Goal: Navigation & Orientation: Find specific page/section

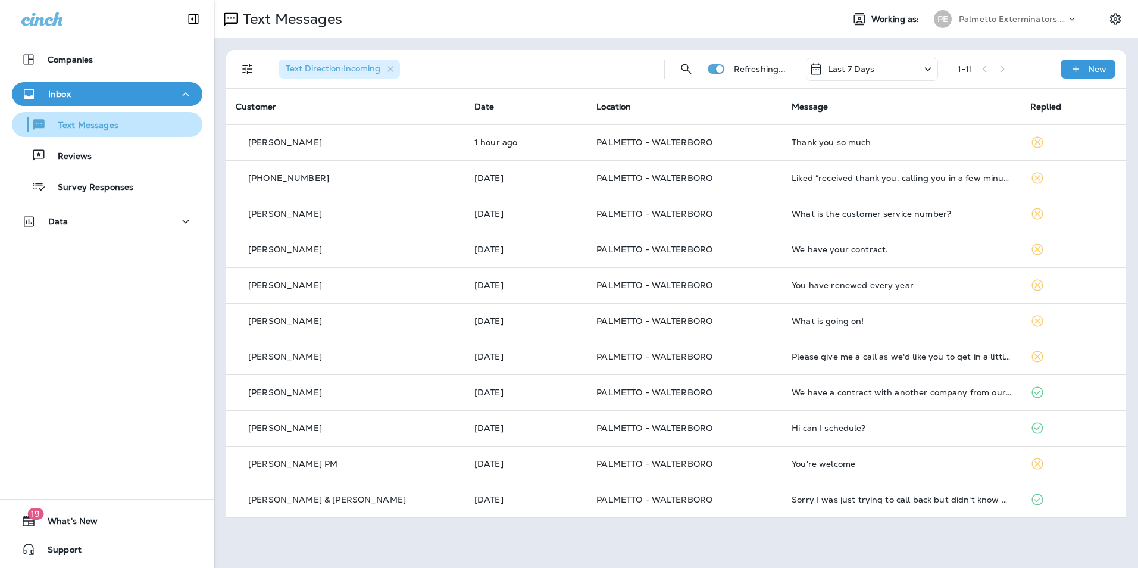
click at [152, 123] on div "Text Messages" at bounding box center [107, 124] width 181 height 18
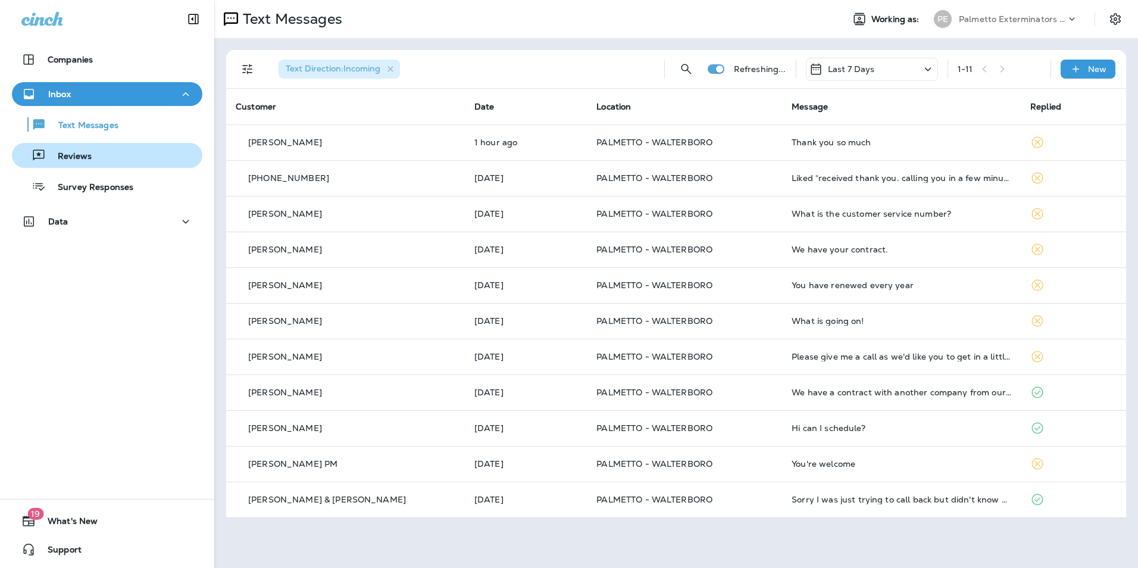
click at [143, 145] on button "Reviews" at bounding box center [107, 155] width 191 height 25
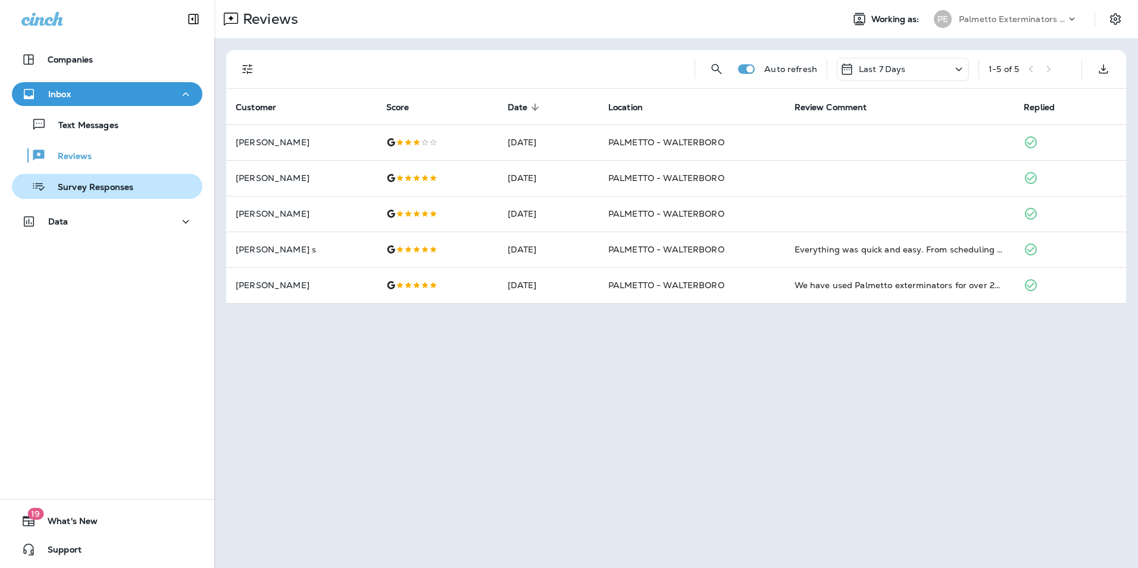
click at [134, 189] on div "Survey Responses" at bounding box center [107, 186] width 181 height 18
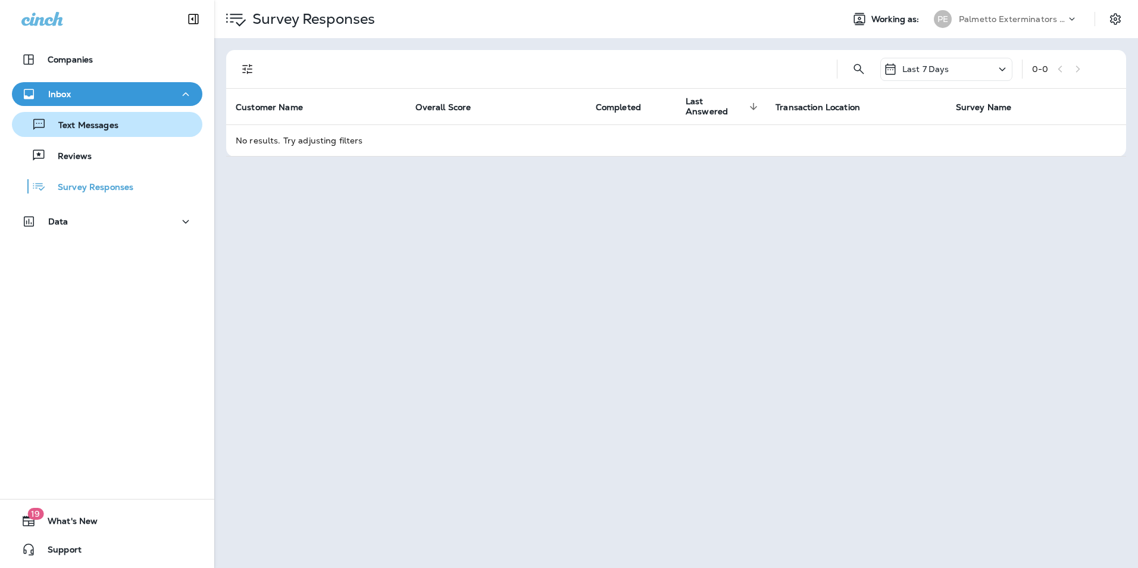
click at [120, 128] on div "Text Messages" at bounding box center [107, 124] width 181 height 18
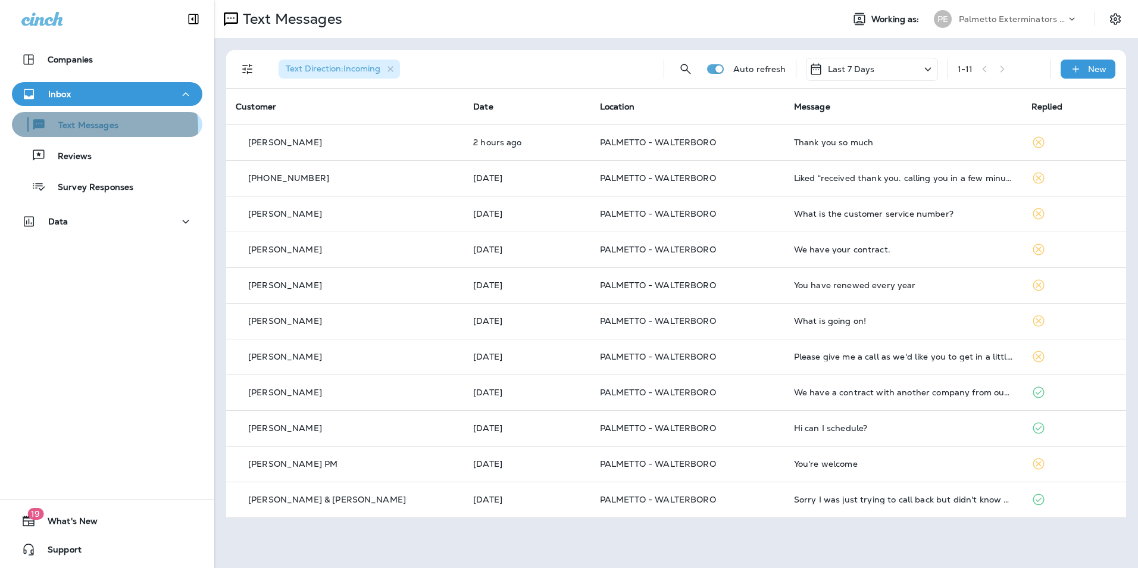
click at [102, 128] on p "Text Messages" at bounding box center [82, 125] width 72 height 11
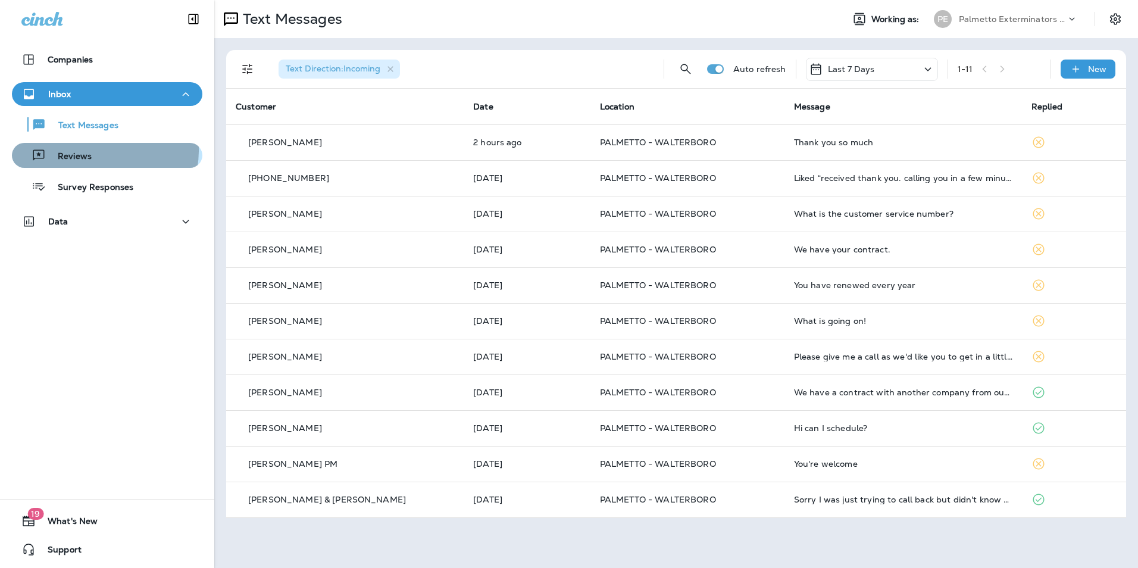
click at [91, 150] on div "Reviews" at bounding box center [107, 155] width 181 height 18
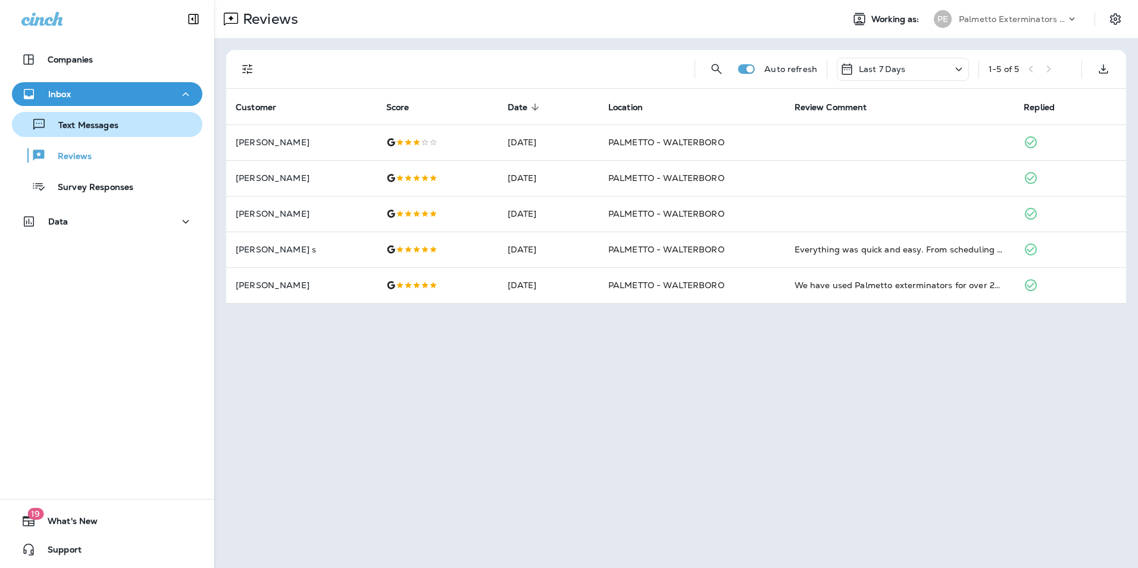
click at [98, 132] on div "Text Messages" at bounding box center [68, 124] width 102 height 18
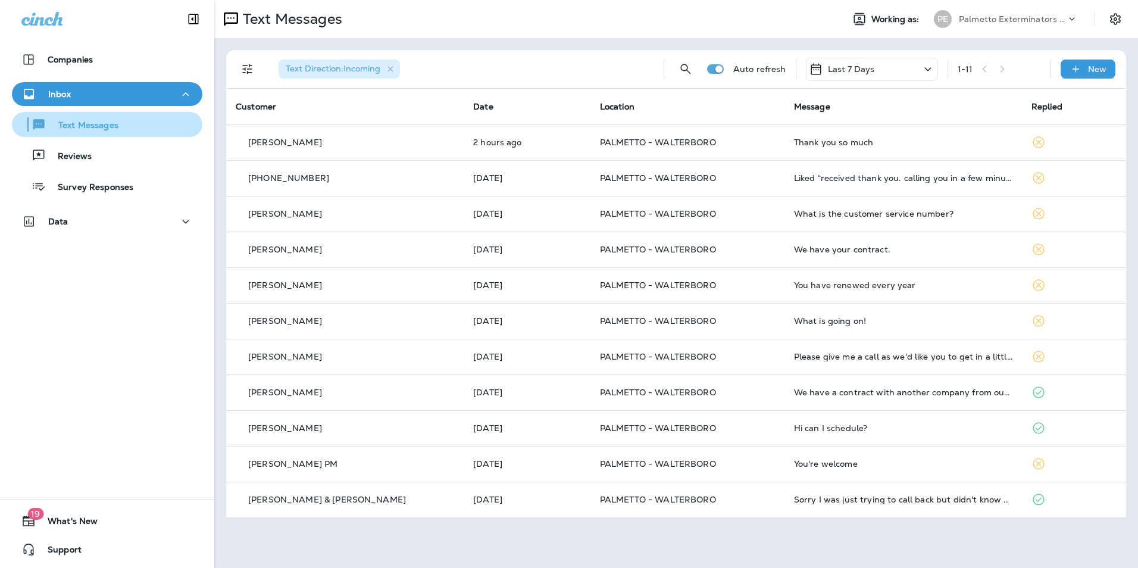
click at [146, 132] on div "Text Messages" at bounding box center [107, 124] width 181 height 18
